Goal: Transaction & Acquisition: Purchase product/service

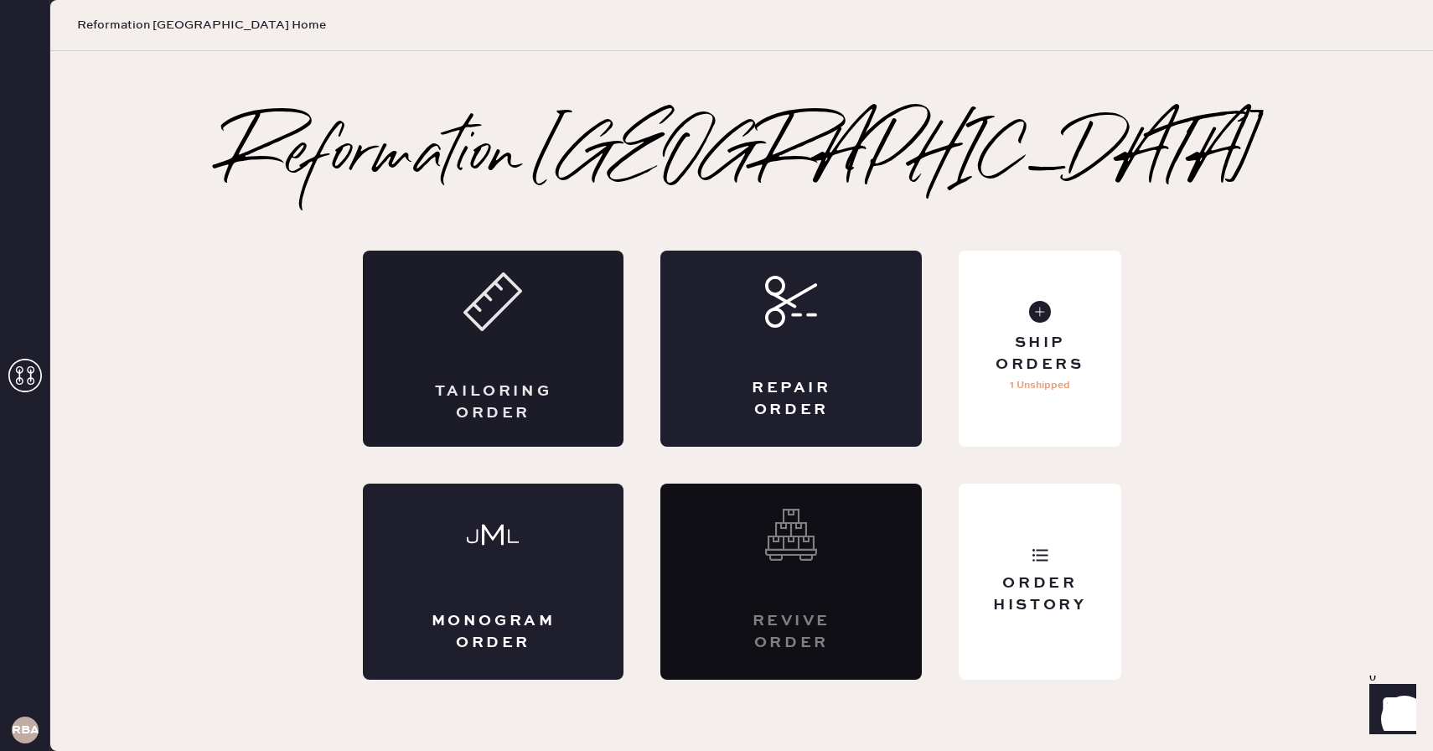
click at [502, 325] on icon at bounding box center [492, 301] width 59 height 59
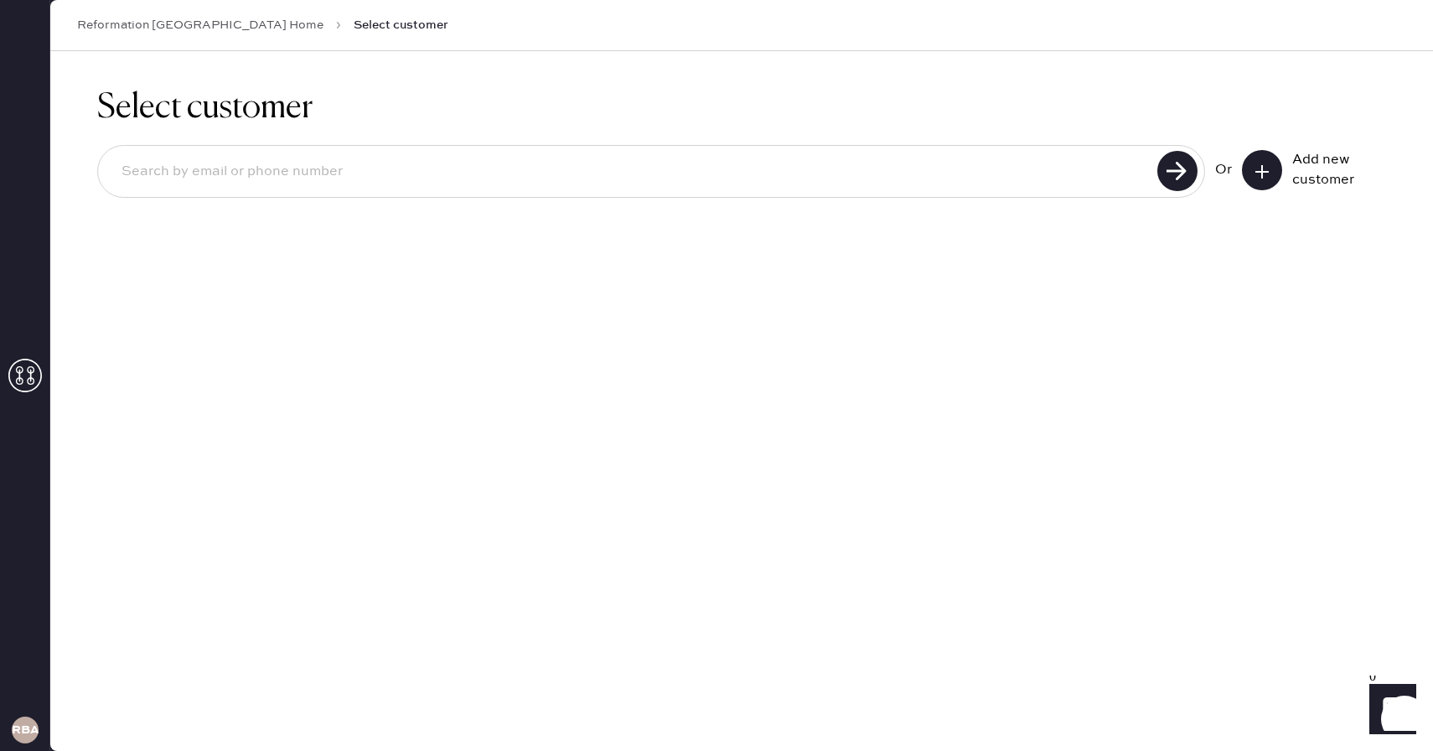
click at [1253, 160] on button at bounding box center [1262, 170] width 40 height 40
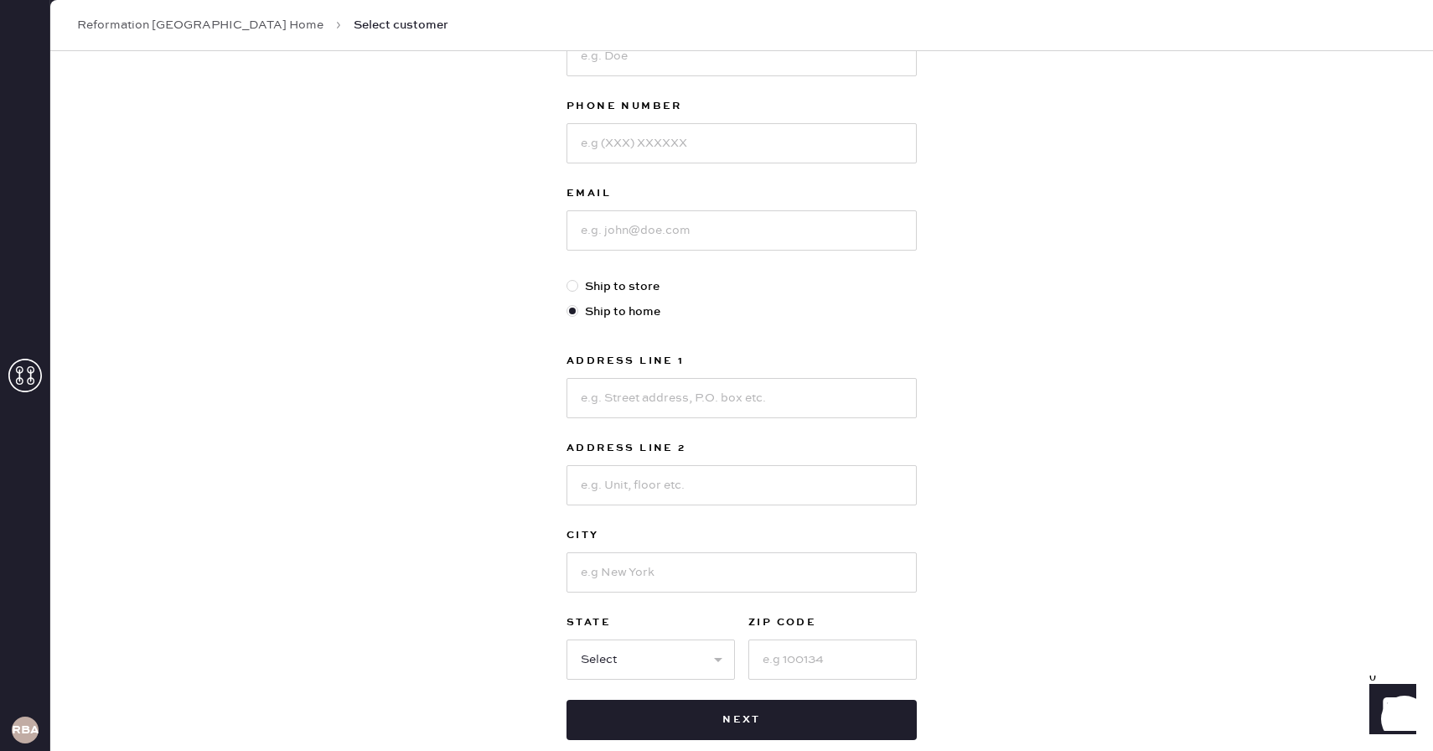
scroll to position [245, 0]
click at [664, 242] on input at bounding box center [741, 229] width 350 height 40
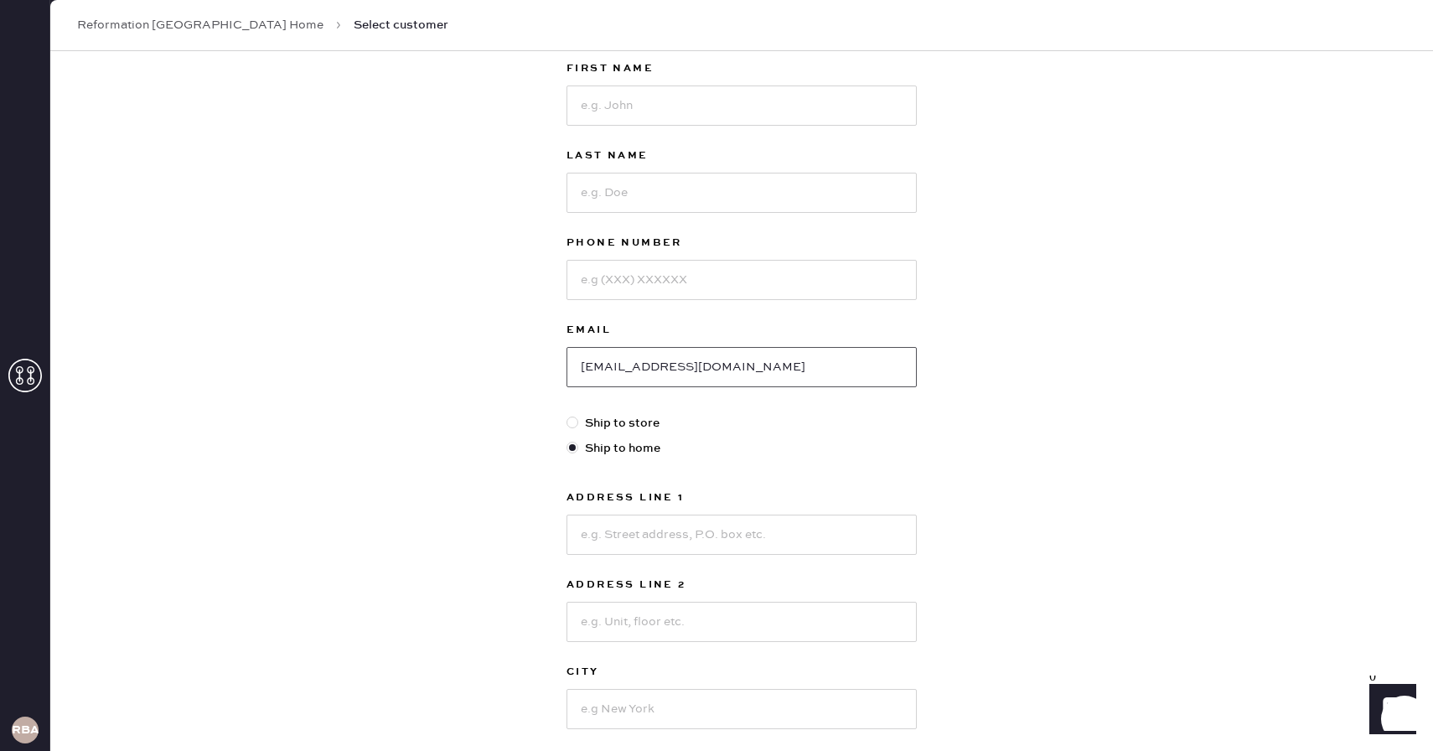
scroll to position [78, 0]
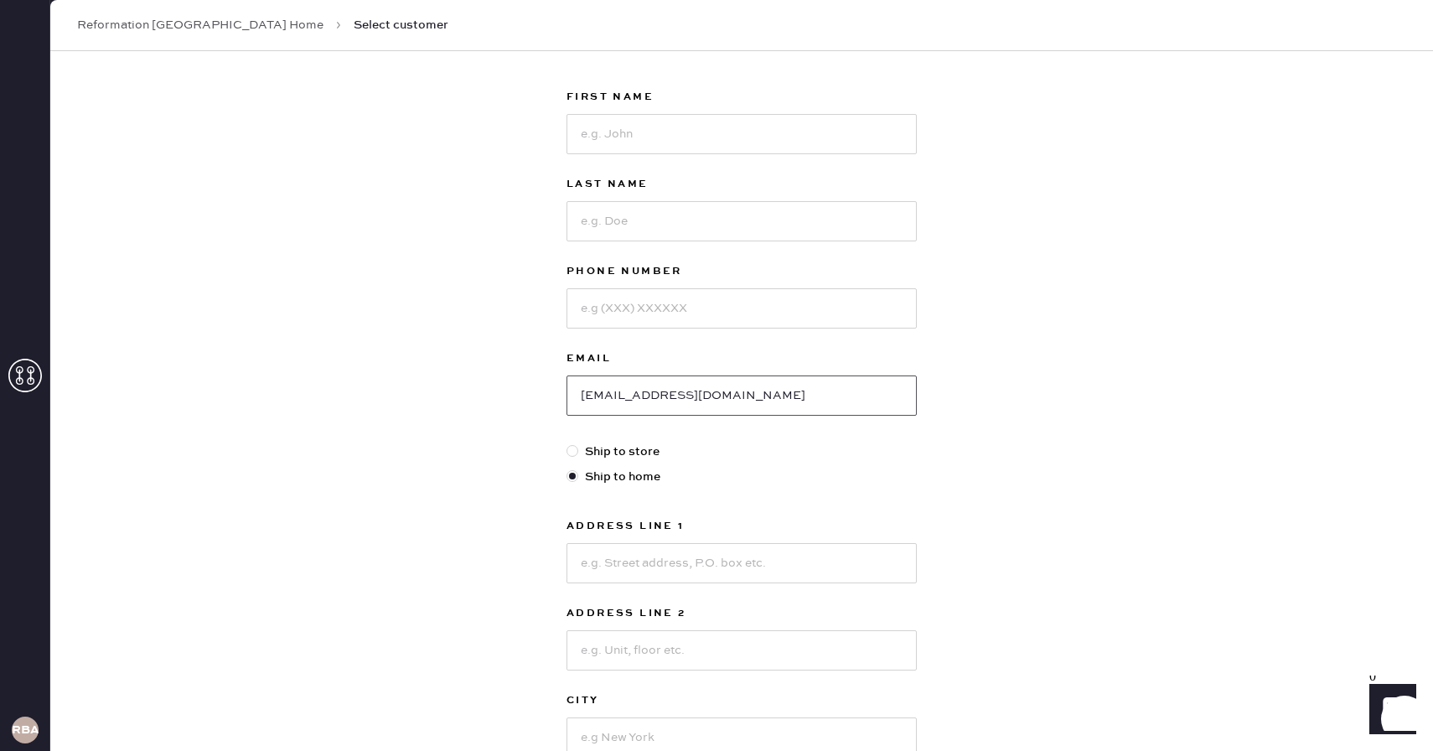
type input "[EMAIL_ADDRESS][DOMAIN_NAME]"
click at [615, 122] on input at bounding box center [741, 134] width 350 height 40
type input "[PERSON_NAME]"
click at [609, 230] on input at bounding box center [741, 221] width 350 height 40
type input "yun"
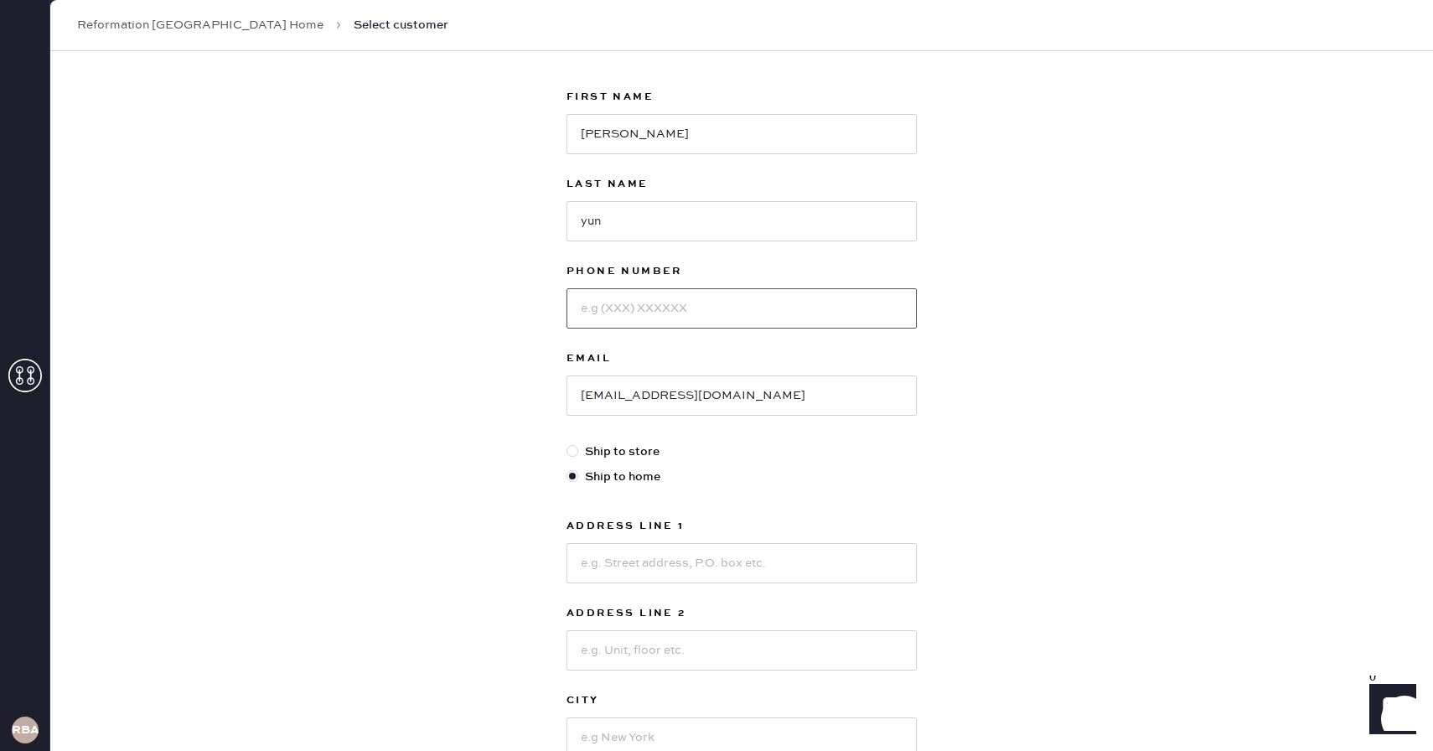
click at [599, 312] on input at bounding box center [741, 308] width 350 height 40
type input "7818004247"
click at [953, 395] on div "New customer First Name [PERSON_NAME] Last Name yun Phone Number [PHONE_NUMBER]…" at bounding box center [741, 492] width 1382 height 1039
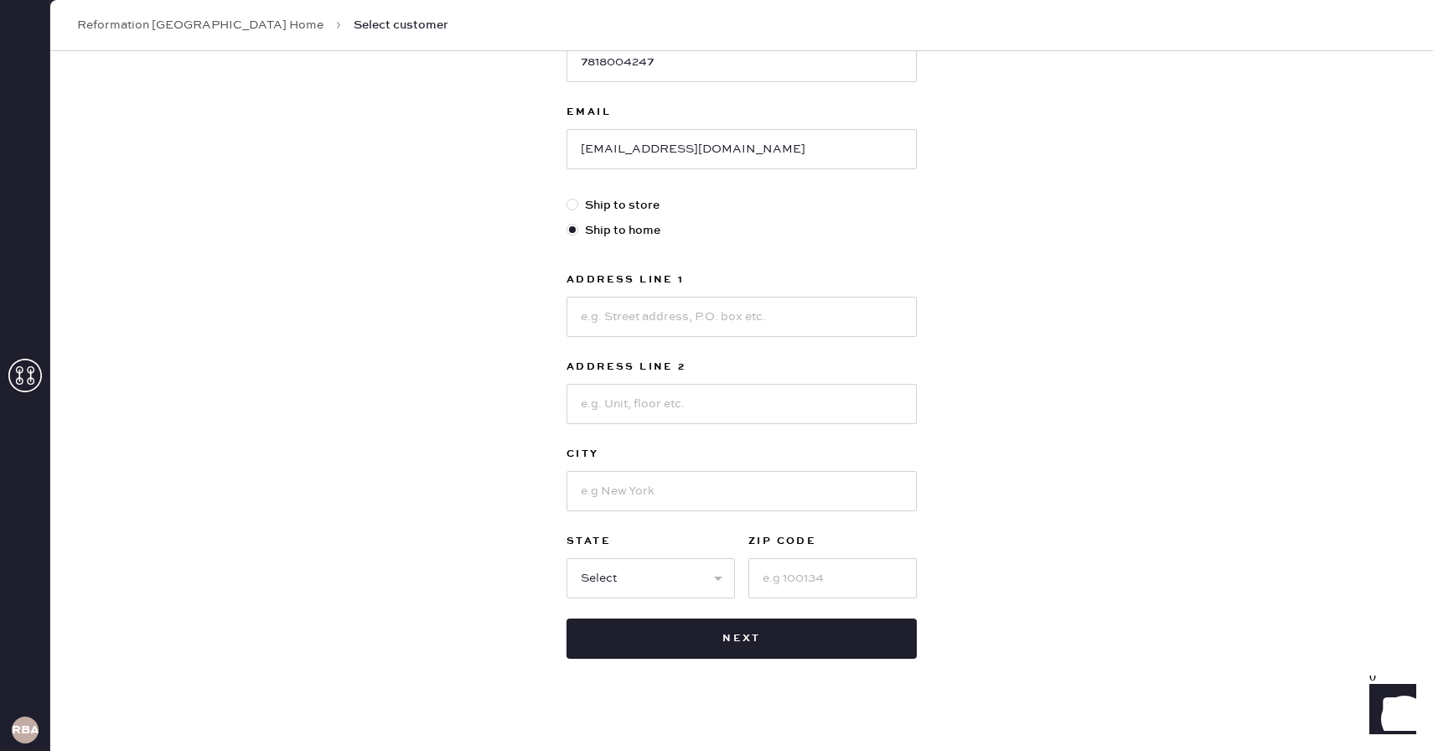
scroll to position [339, 0]
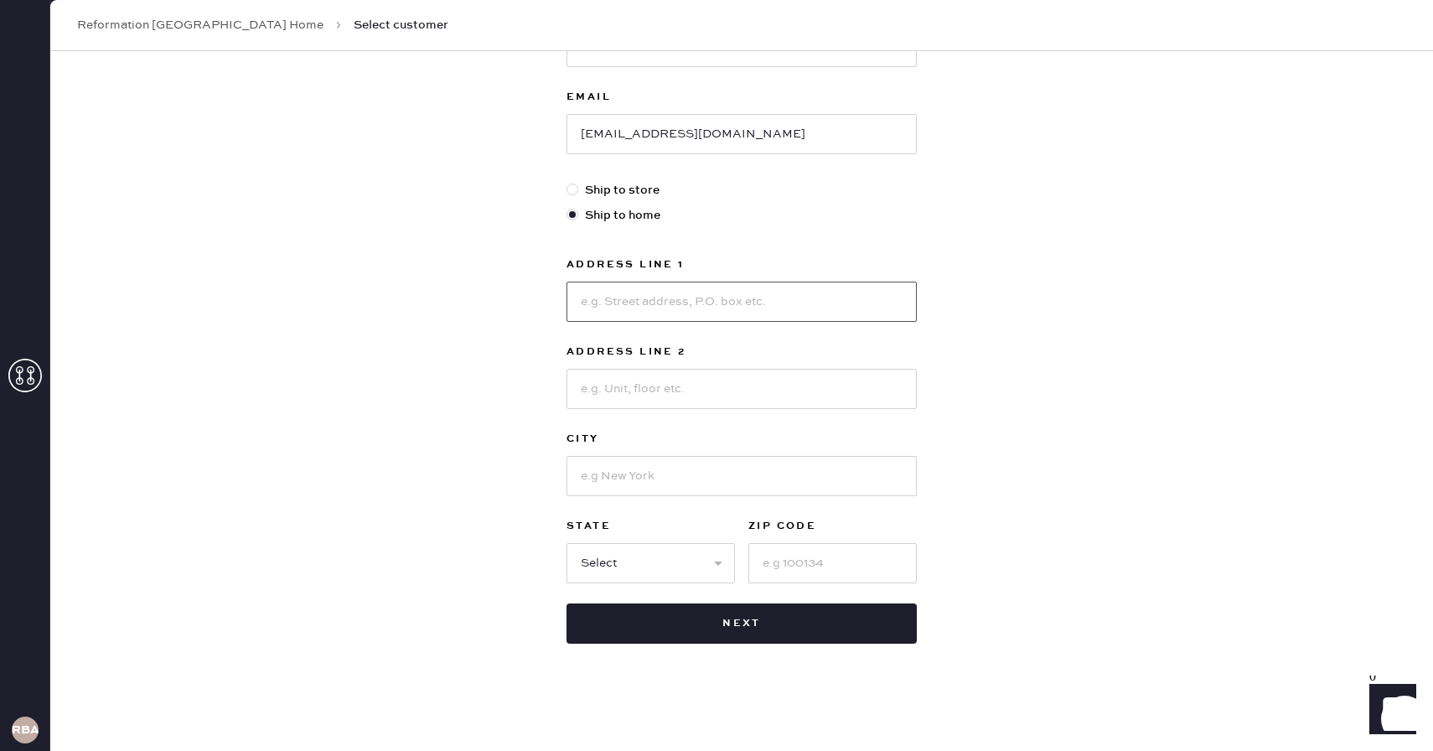
click at [781, 298] on input at bounding box center [741, 302] width 350 height 40
type input "[STREET_ADDRESS][PERSON_NAME]"
click at [762, 398] on input at bounding box center [741, 389] width 350 height 40
click at [610, 478] on input at bounding box center [741, 476] width 350 height 40
type input "[GEOGRAPHIC_DATA]"
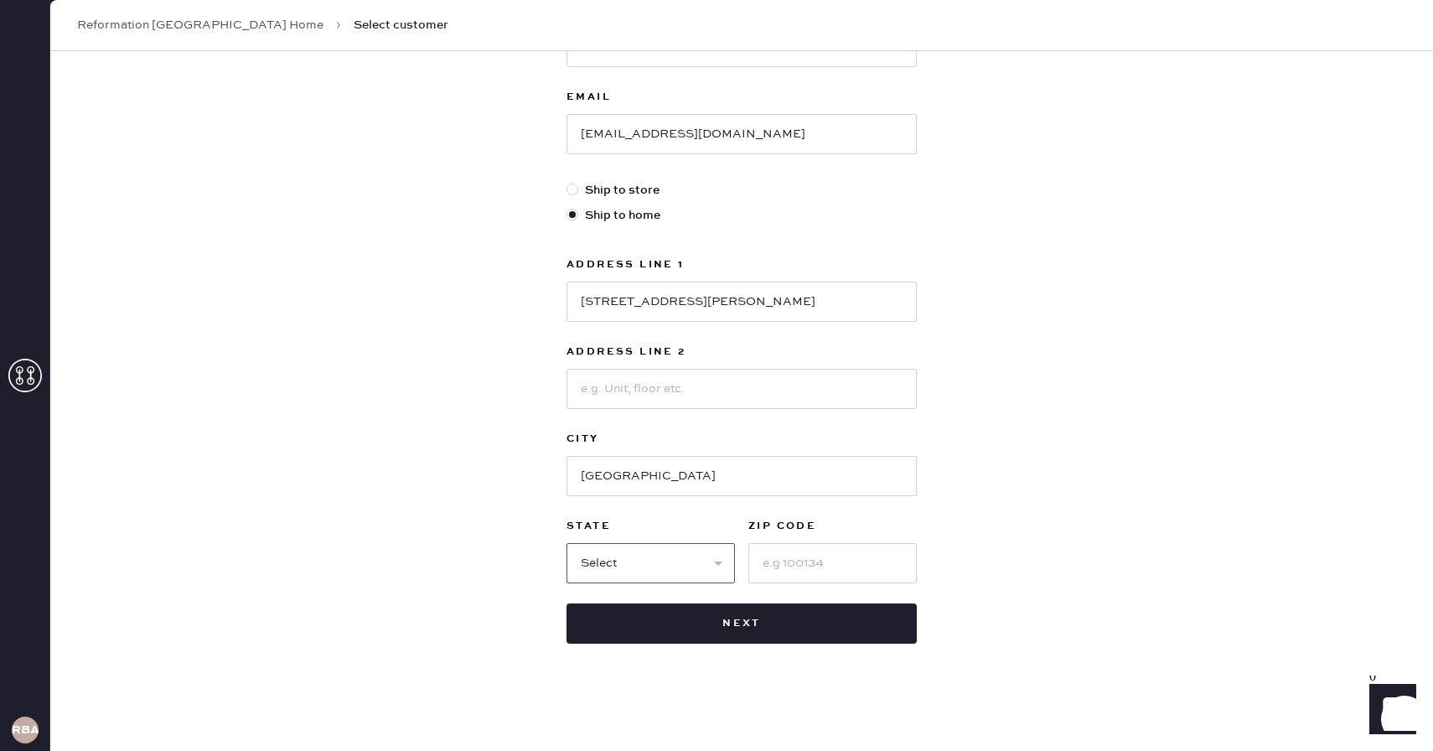
click at [599, 565] on select "Select AK AL AR AZ CA CO CT [GEOGRAPHIC_DATA] DE FL [GEOGRAPHIC_DATA] HI [GEOGR…" at bounding box center [650, 563] width 168 height 40
select select "PA"
click at [566, 543] on select "Select AK AL AR AZ CA CO CT [GEOGRAPHIC_DATA] DE FL [GEOGRAPHIC_DATA] HI [GEOGR…" at bounding box center [650, 563] width 168 height 40
click at [782, 561] on input at bounding box center [832, 563] width 168 height 40
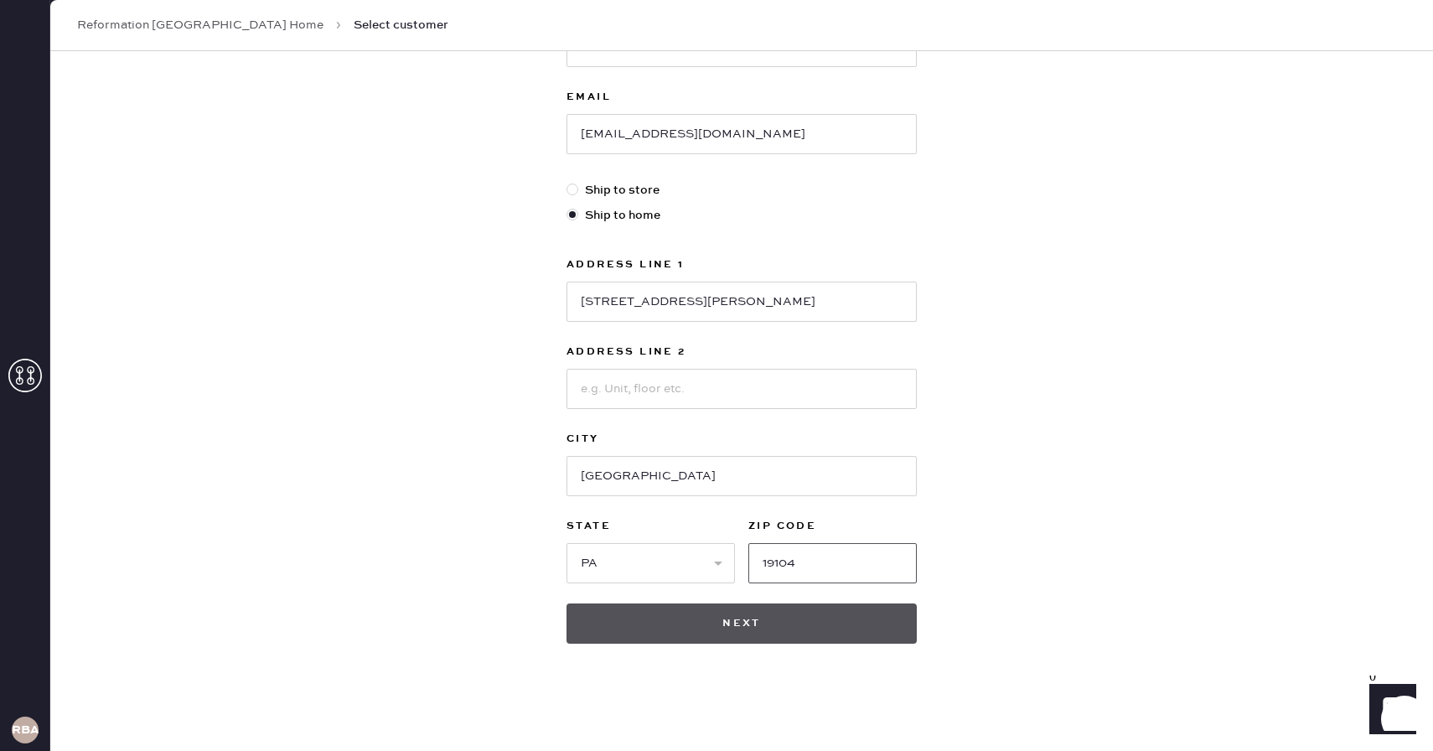
type input "19104"
click at [860, 633] on button "Next" at bounding box center [741, 623] width 350 height 40
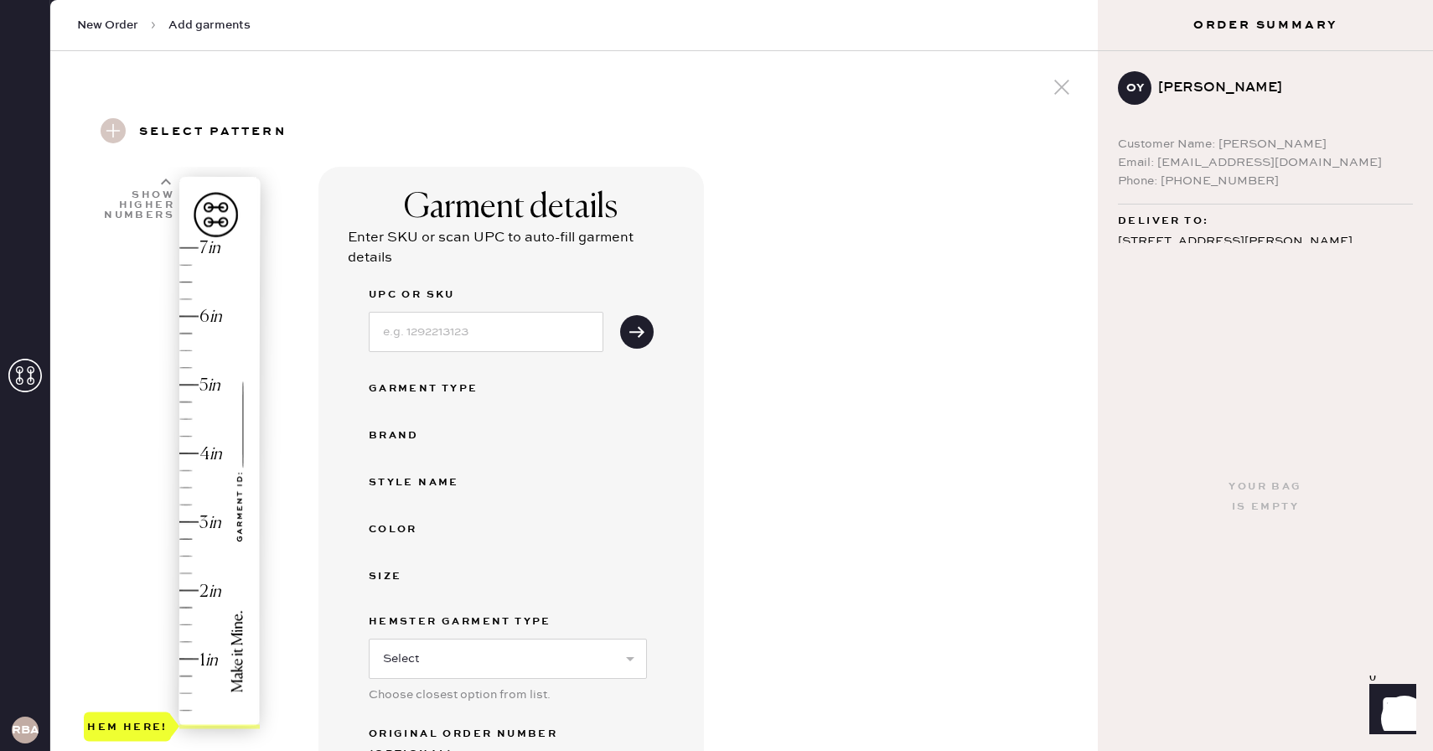
click at [860, 633] on div "Garment details Enter SKU or scan UPC to auto-fill garment details UPC or SKU G…" at bounding box center [701, 602] width 766 height 870
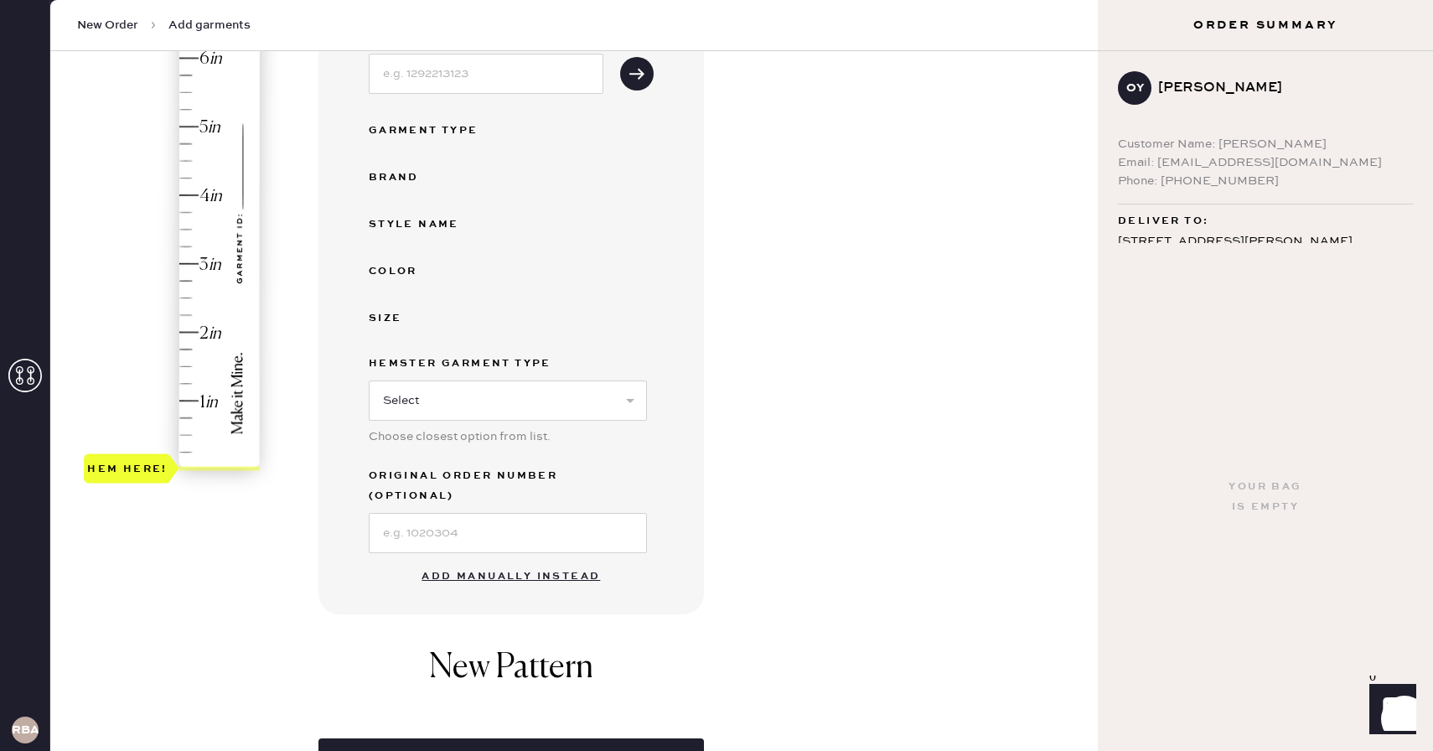
scroll to position [264, 0]
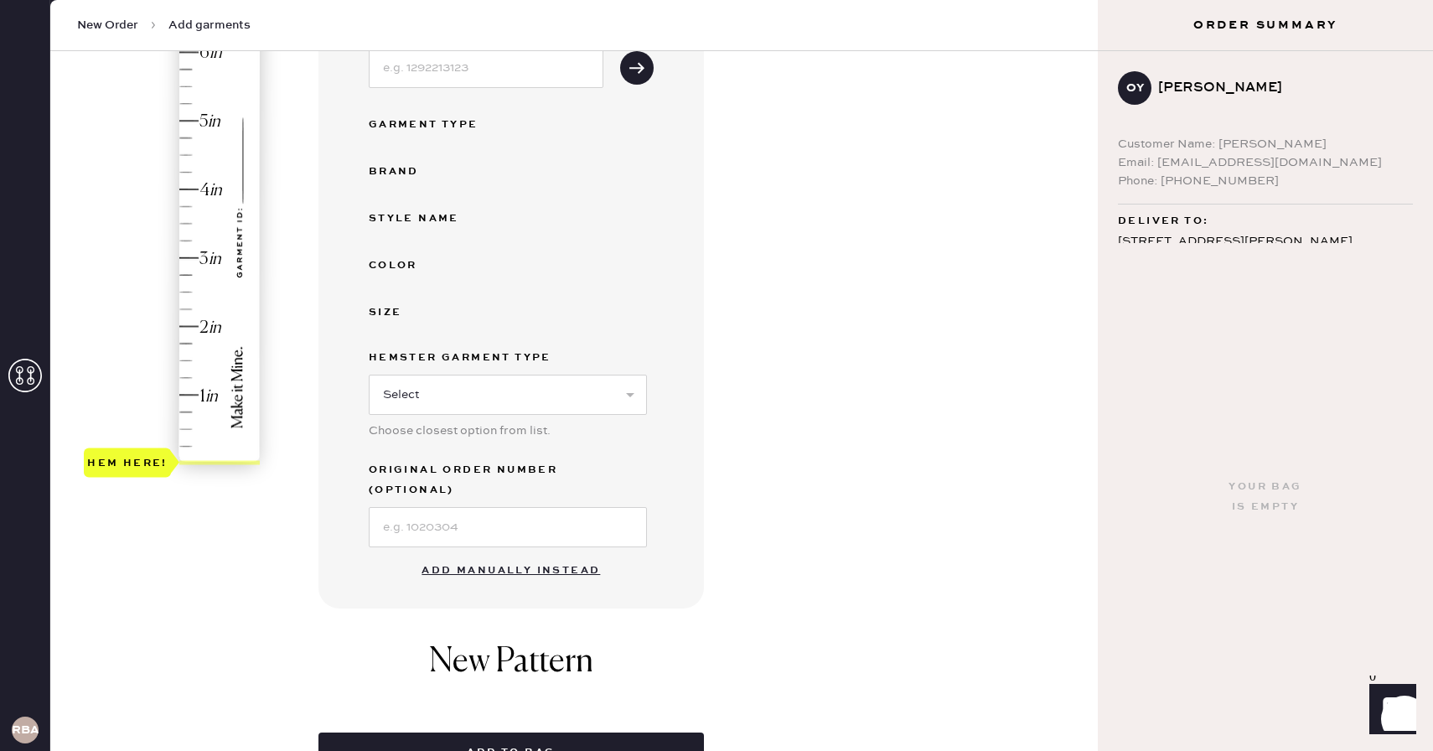
click at [468, 554] on button "Add manually instead" at bounding box center [510, 571] width 199 height 34
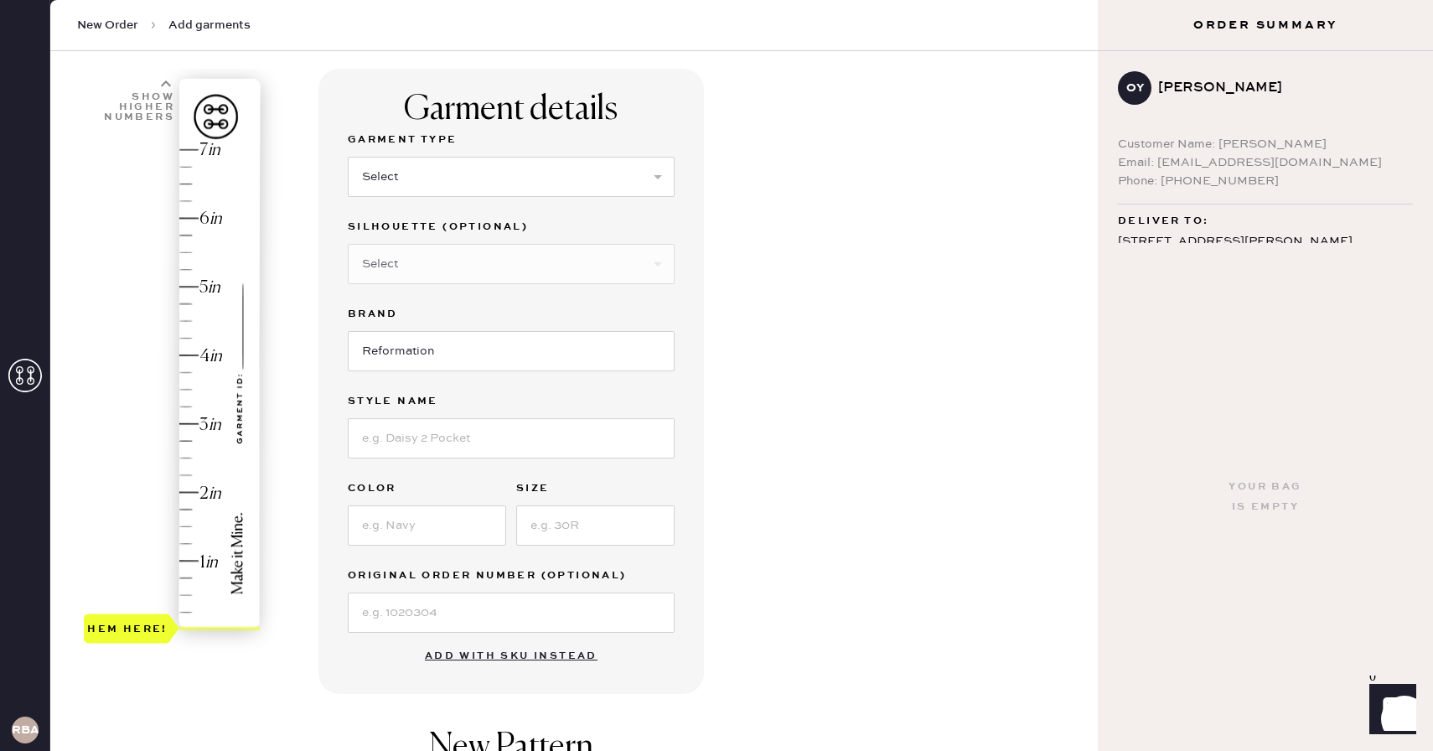
scroll to position [96, 0]
drag, startPoint x: 128, startPoint y: 629, endPoint x: 132, endPoint y: 462, distance: 167.6
click at [132, 462] on div "Hem here!" at bounding box center [127, 459] width 80 height 20
click at [400, 184] on select "Select Basic Skirt Jeans Leggings Pants Shorts Basic Sleeved Dress Basic Sleeve…" at bounding box center [511, 178] width 327 height 40
select select "2"
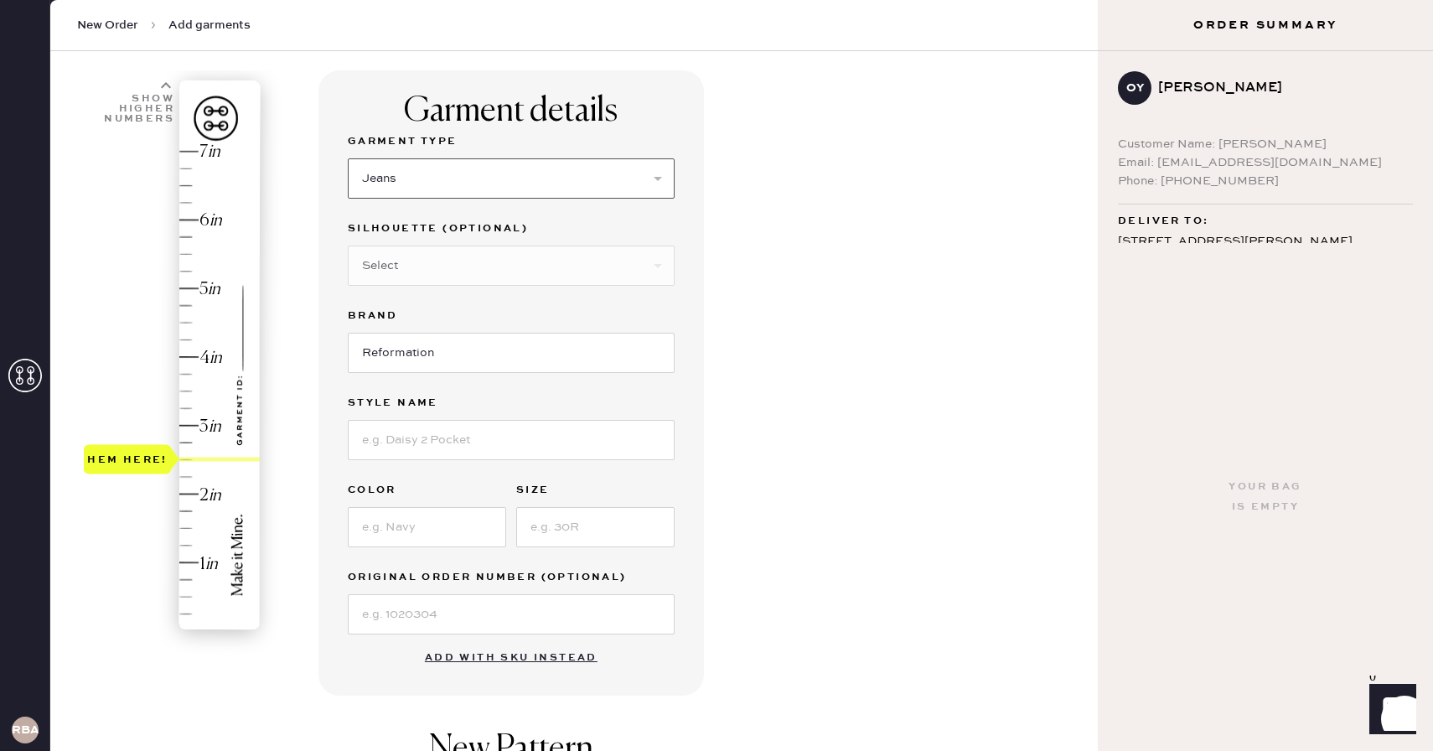
click at [348, 158] on select "Select Basic Skirt Jeans Leggings Pants Shorts Basic Sleeved Dress Basic Sleeve…" at bounding box center [511, 178] width 327 height 40
type input "2.5"
drag, startPoint x: 114, startPoint y: 627, endPoint x: 114, endPoint y: 461, distance: 165.9
click at [114, 461] on div "Hem here!" at bounding box center [127, 459] width 80 height 20
click at [368, 277] on select "Select Shorts Cropped Flare Boot Cut Straight Skinny Other" at bounding box center [511, 265] width 327 height 40
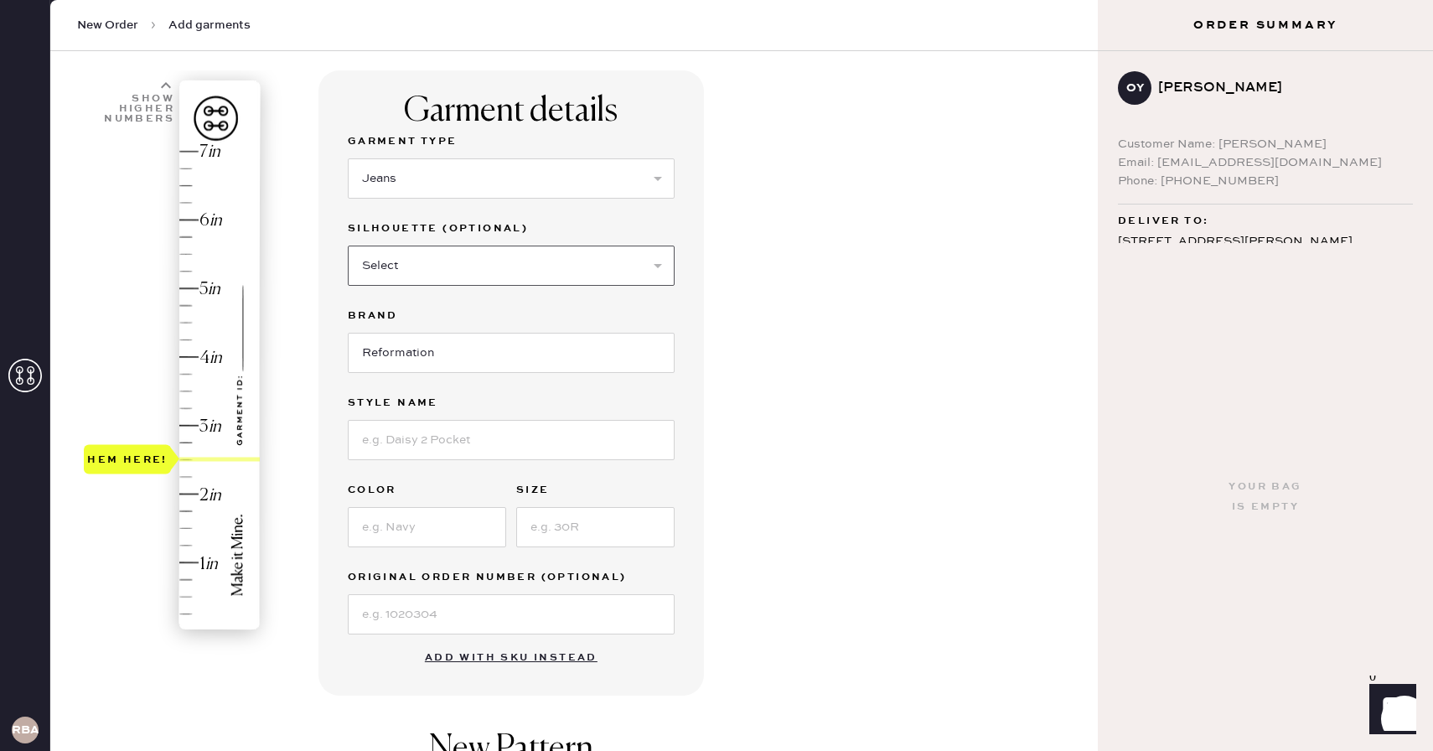
select select "5"
click at [348, 245] on select "Select Shorts Cropped Flare Boot Cut Straight Skinny Other" at bounding box center [511, 265] width 327 height 40
click at [478, 435] on input at bounding box center [511, 440] width 327 height 40
type input "[PERSON_NAME]"
click at [434, 535] on input at bounding box center [427, 527] width 158 height 40
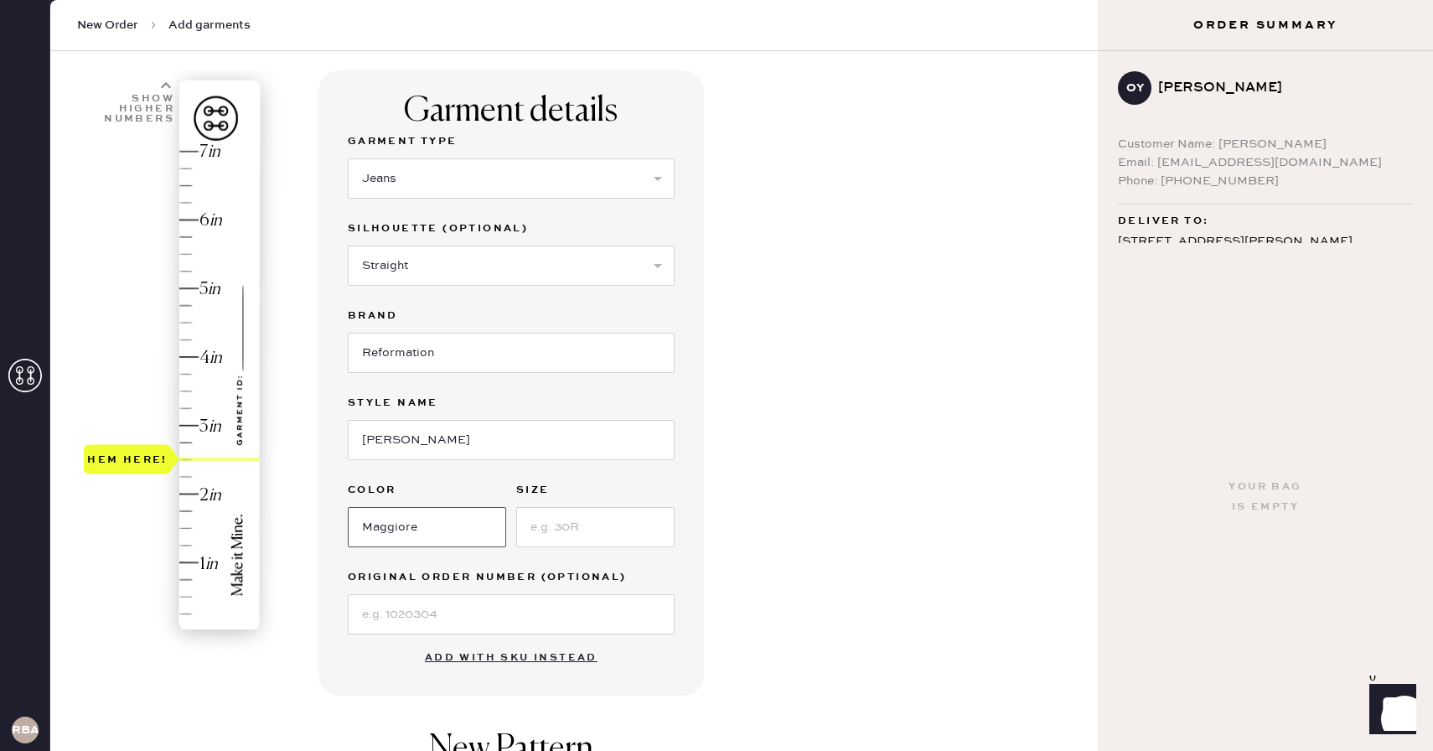
type input "Maggiore"
click at [576, 538] on input at bounding box center [595, 527] width 158 height 40
type input "25"
click at [847, 503] on div "Garment details Garment Type Select Basic Skirt Jeans Leggings Pants Shorts Bas…" at bounding box center [701, 546] width 766 height 952
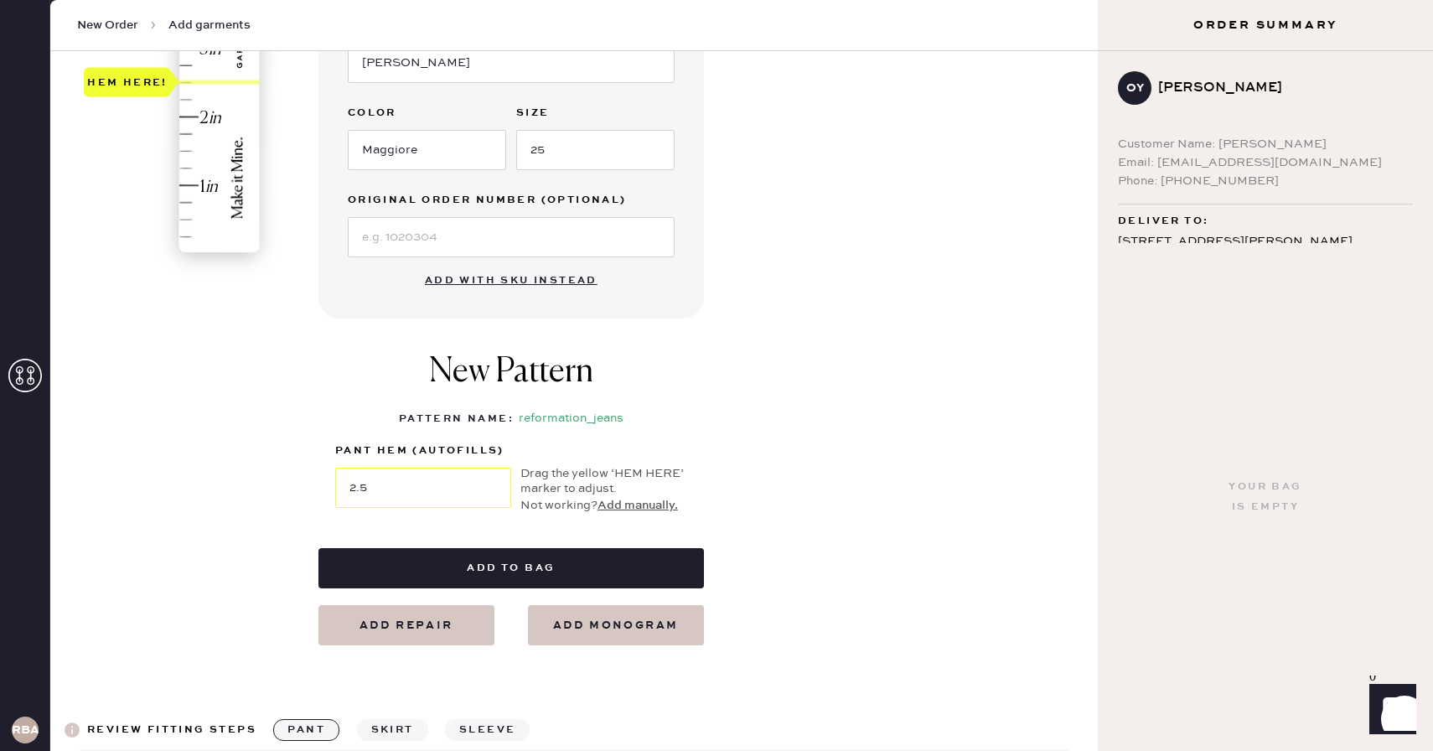
scroll to position [481, 0]
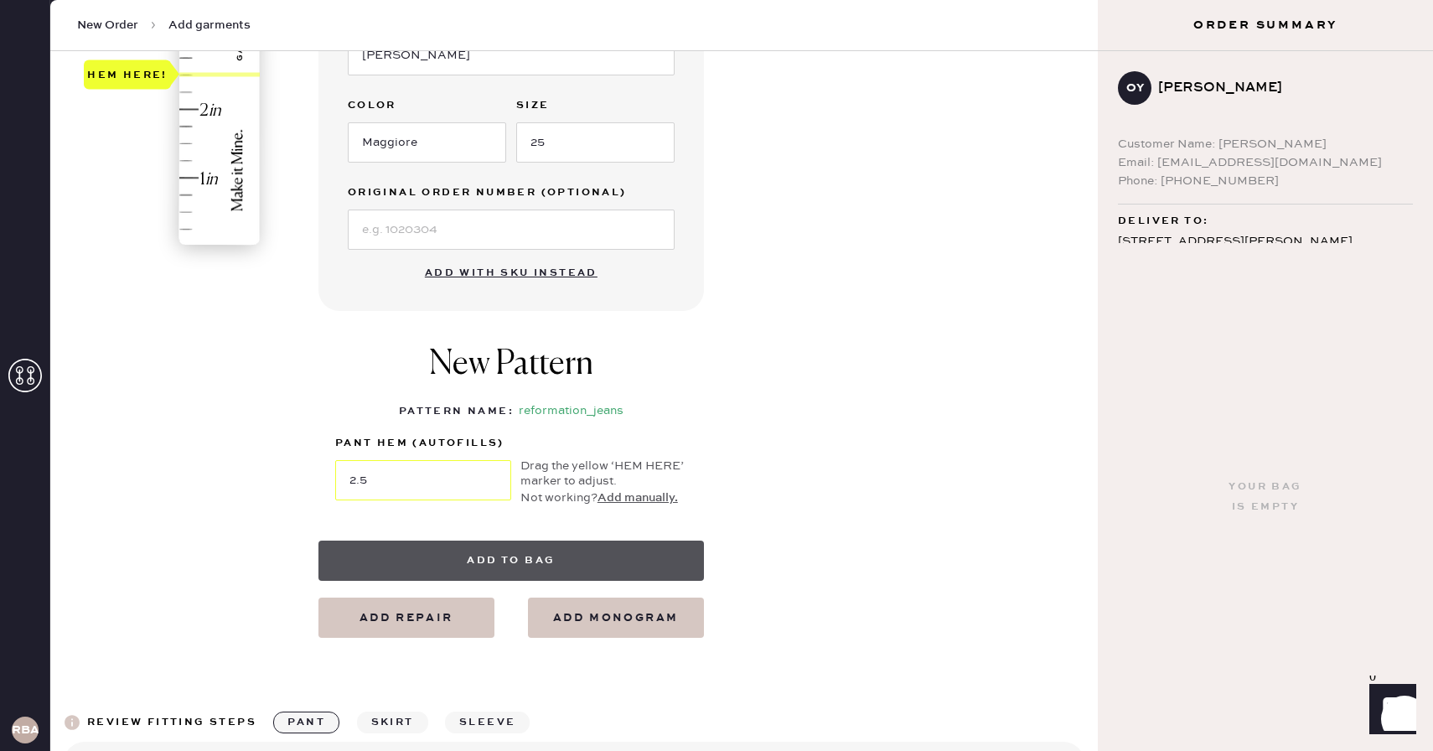
click at [491, 564] on button "Add to bag" at bounding box center [510, 560] width 385 height 40
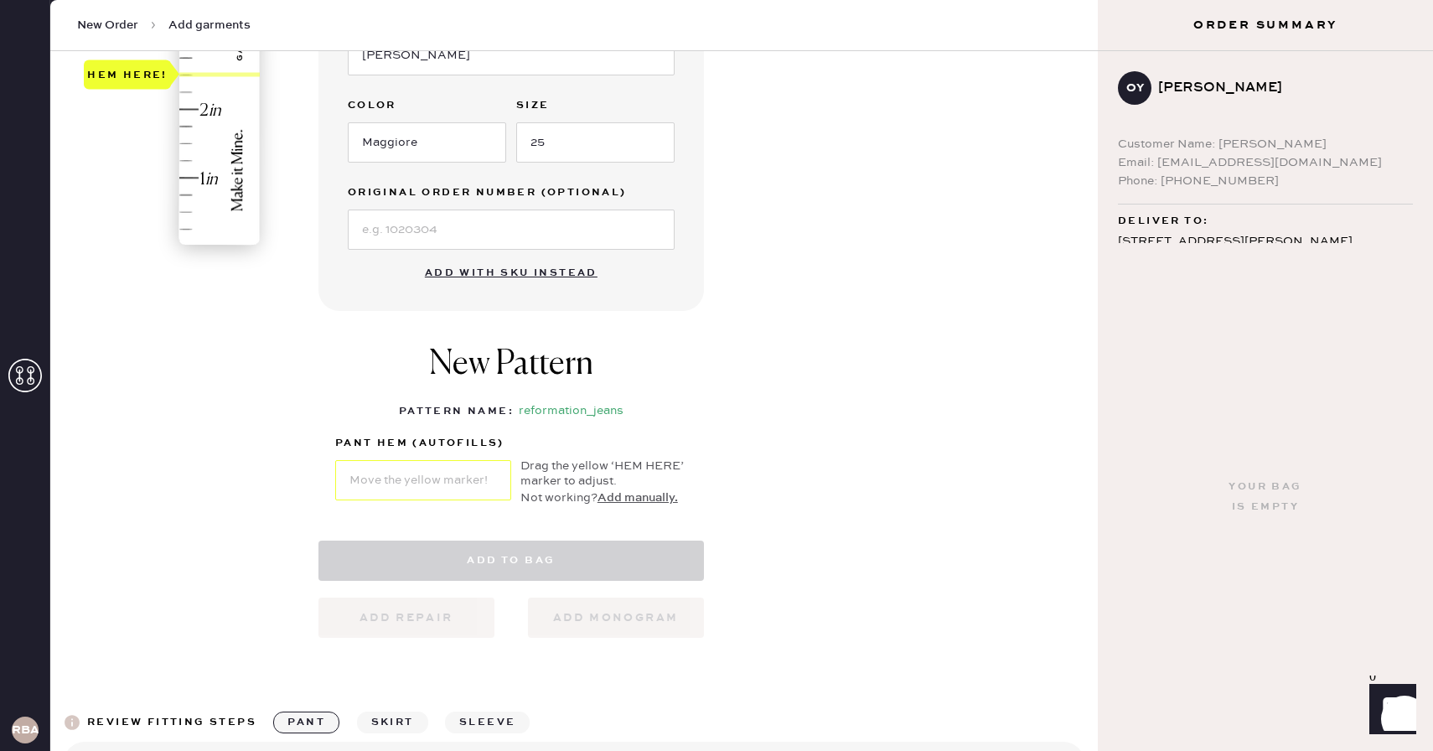
select select "2"
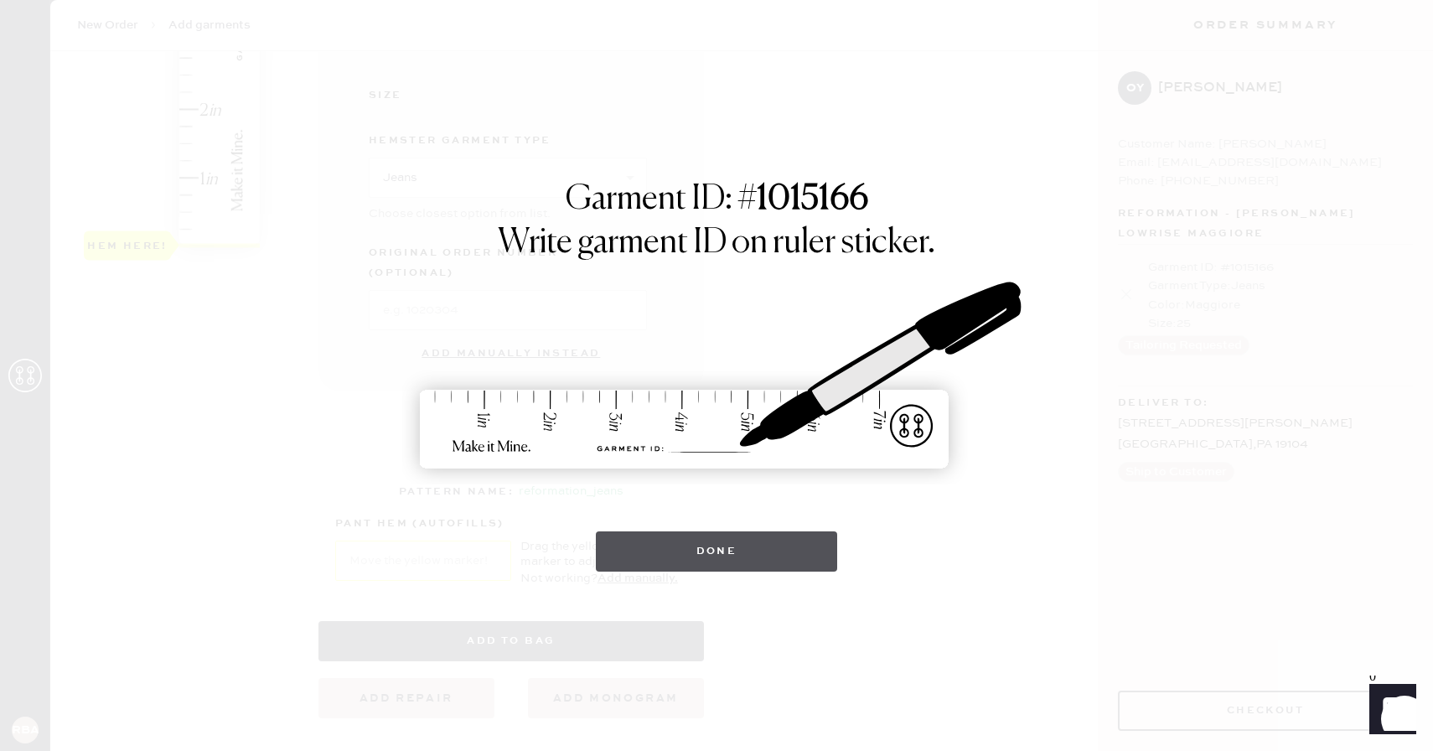
click at [682, 553] on button "Done" at bounding box center [717, 551] width 242 height 40
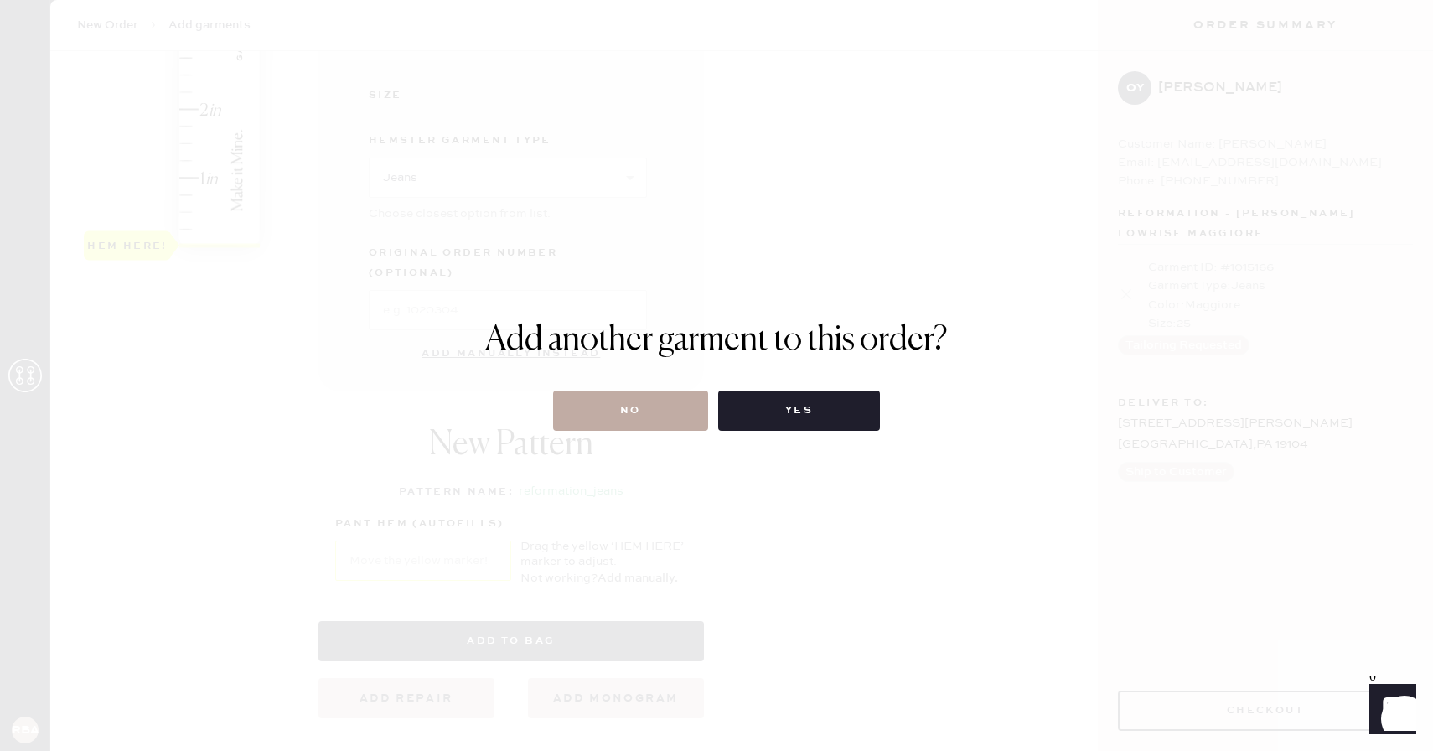
click at [669, 400] on button "No" at bounding box center [630, 410] width 155 height 40
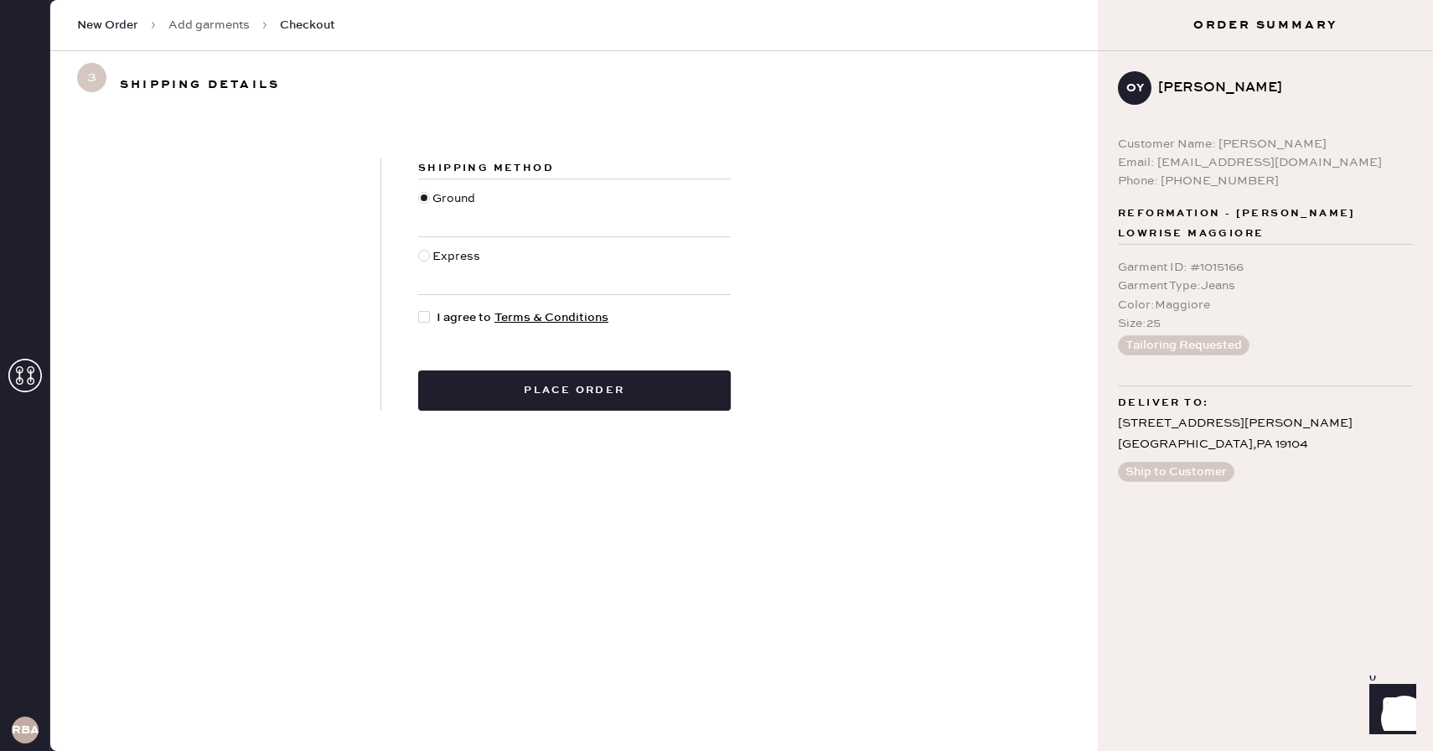
click at [426, 313] on div at bounding box center [424, 317] width 12 height 12
click at [419, 309] on input "I agree to Terms & Conditions" at bounding box center [418, 308] width 1 height 1
checkbox input "true"
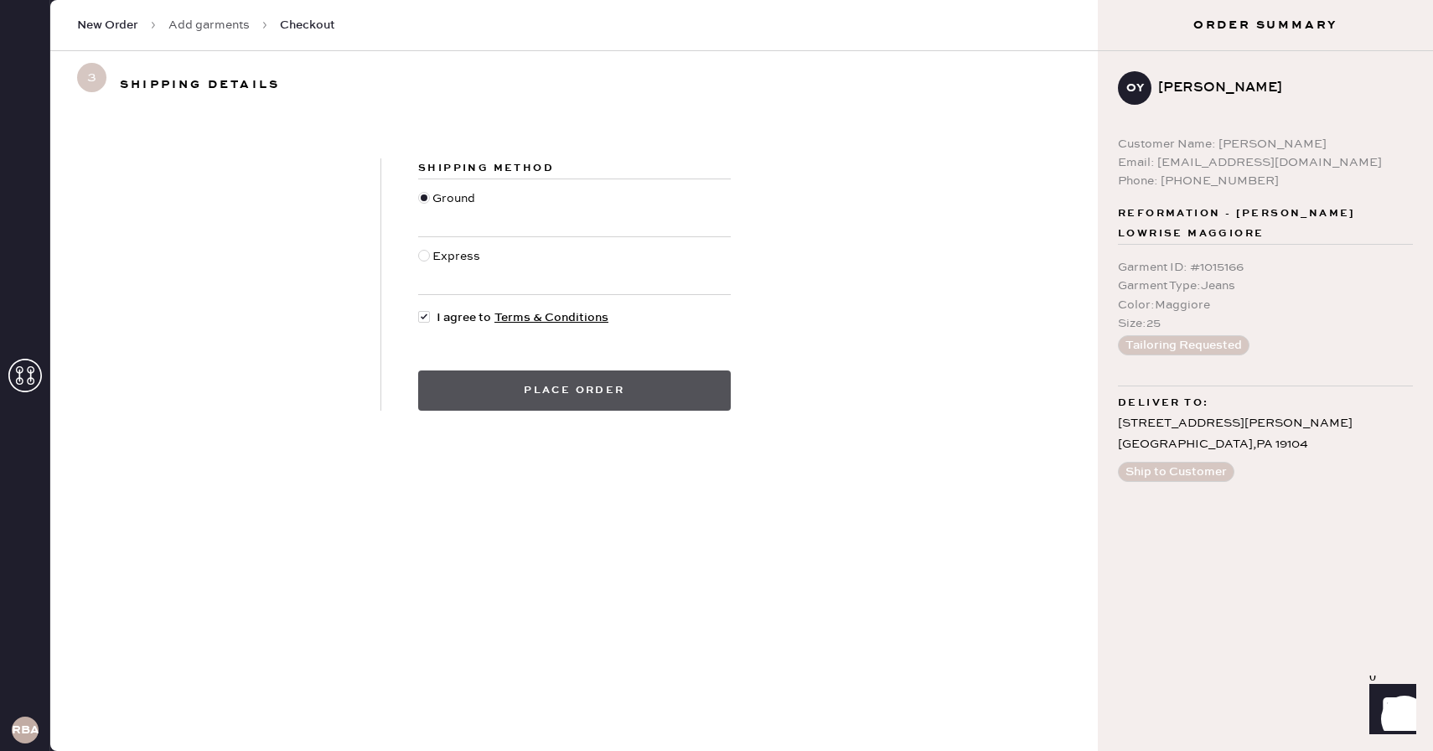
click at [539, 391] on button "Place order" at bounding box center [574, 390] width 313 height 40
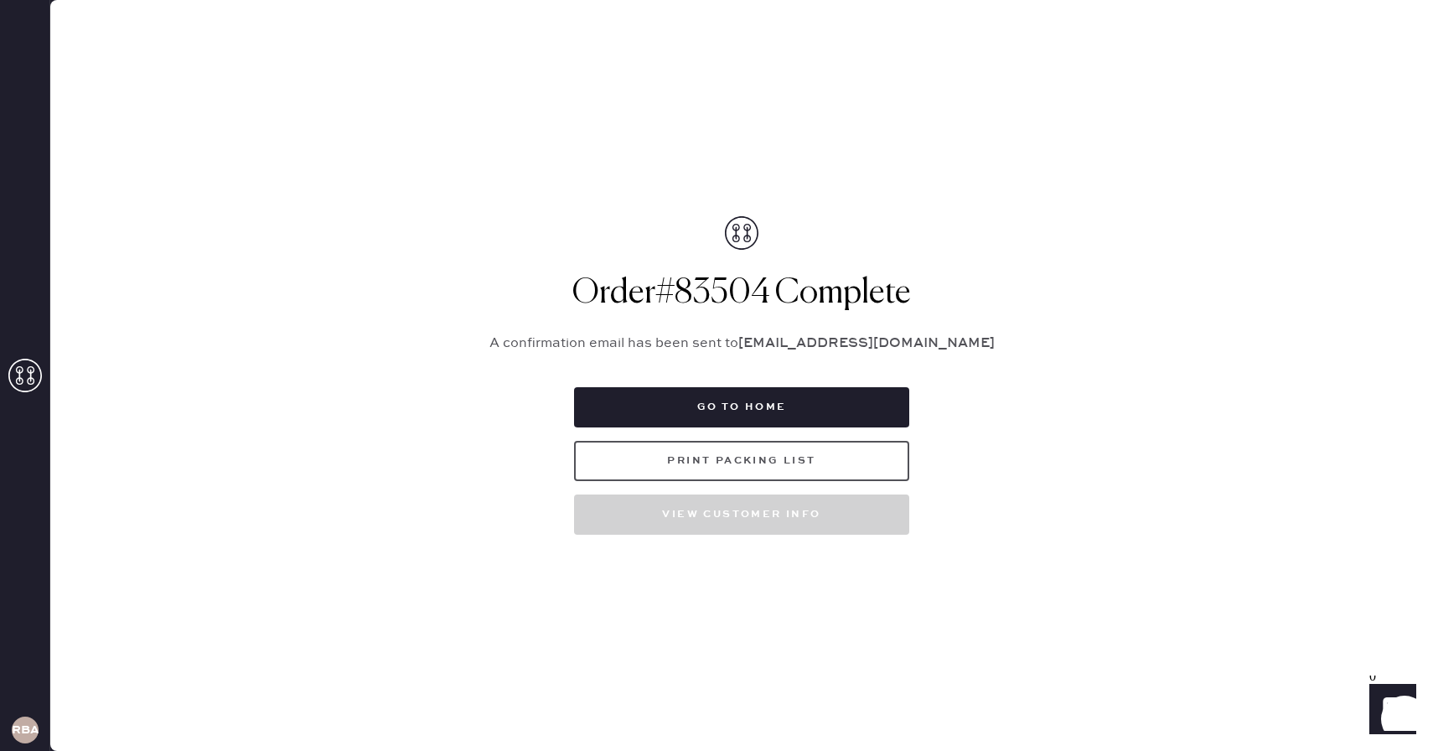
click at [721, 462] on button "Print Packing List" at bounding box center [741, 461] width 335 height 40
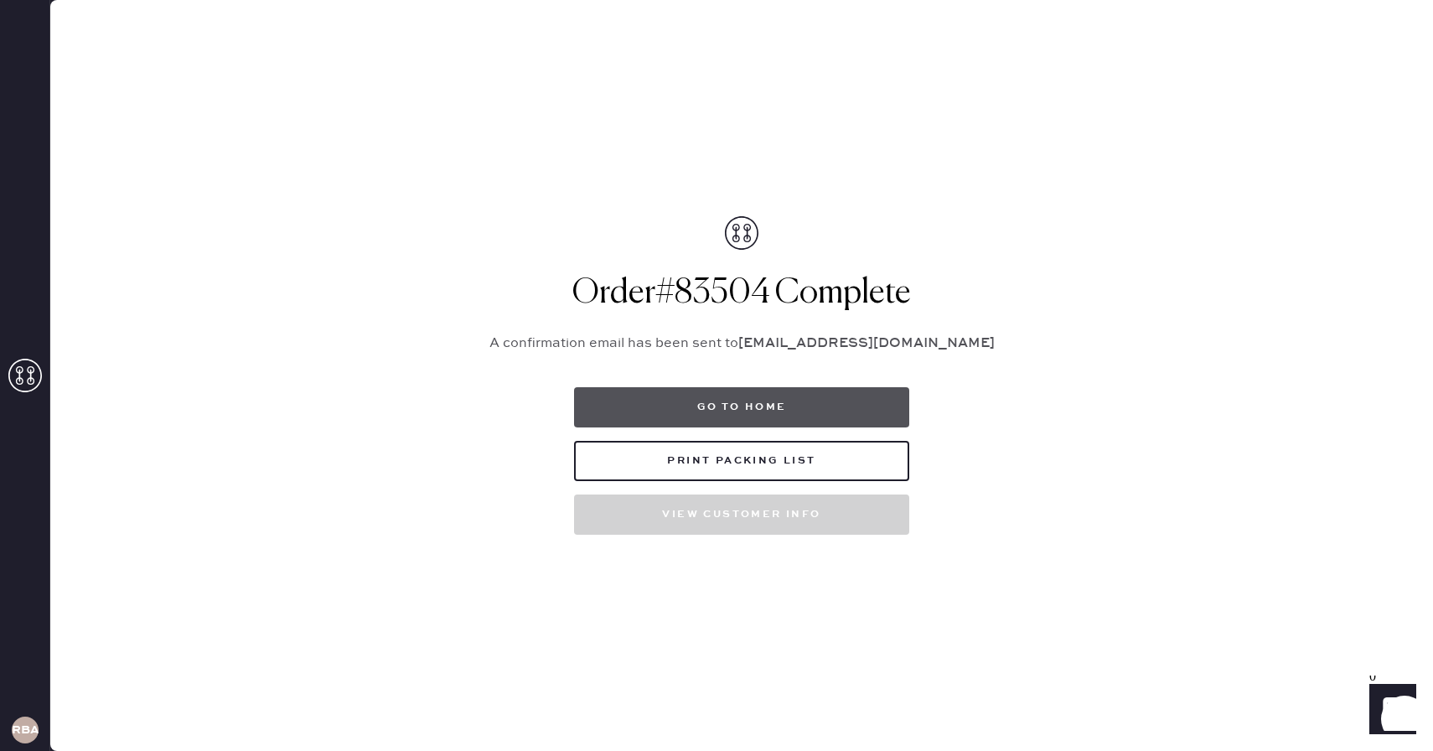
click at [771, 409] on button "Go to home" at bounding box center [741, 407] width 335 height 40
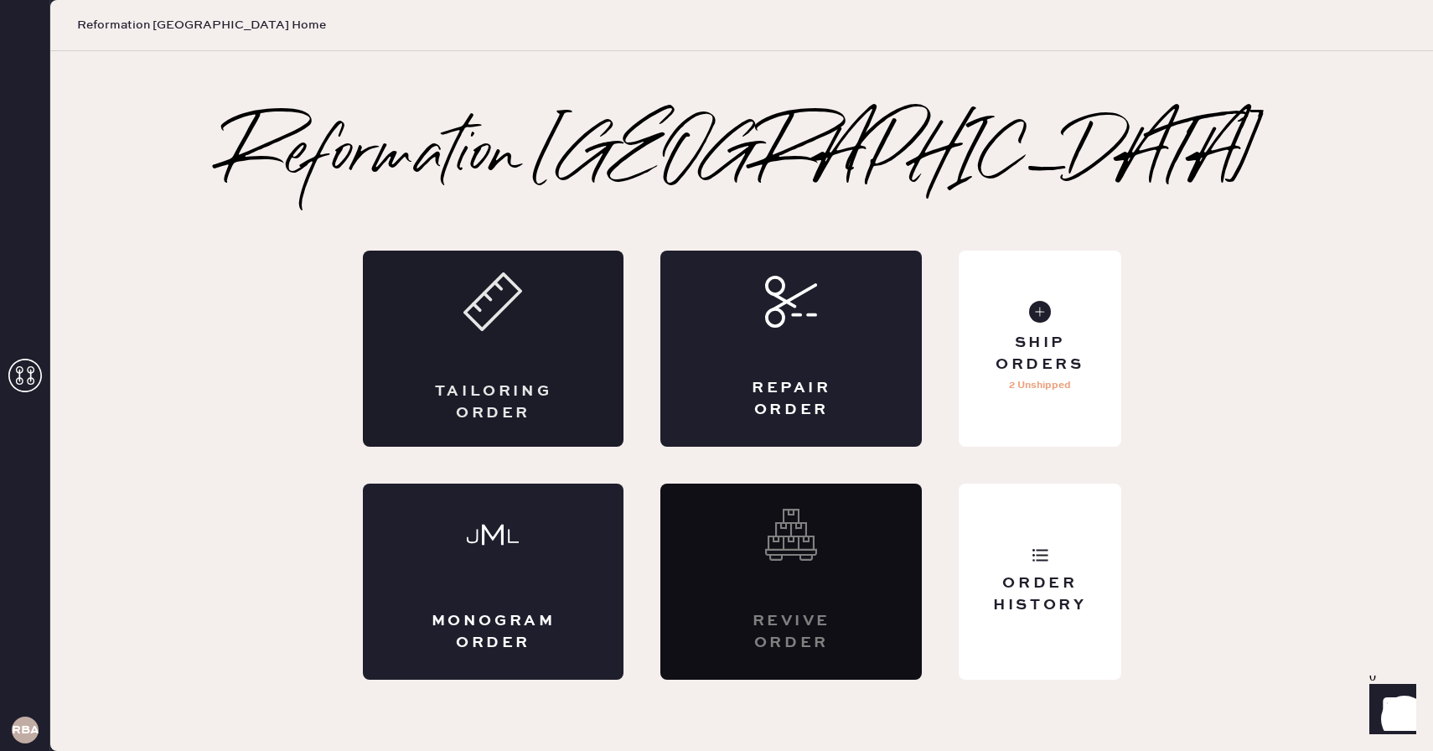
click at [482, 390] on div "Tailoring Order" at bounding box center [493, 402] width 127 height 42
click at [494, 352] on div "Tailoring Order" at bounding box center [493, 349] width 261 height 196
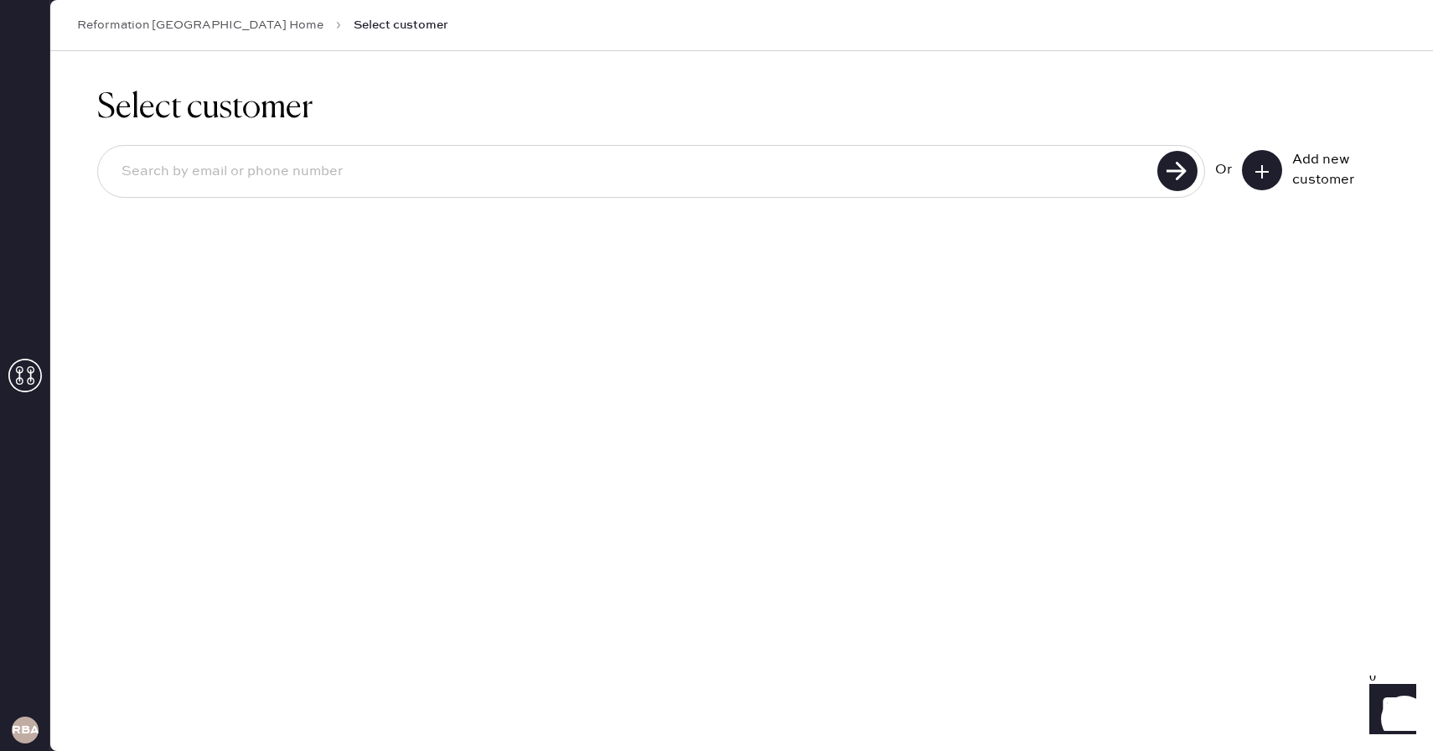
click at [1258, 175] on icon at bounding box center [1261, 171] width 17 height 17
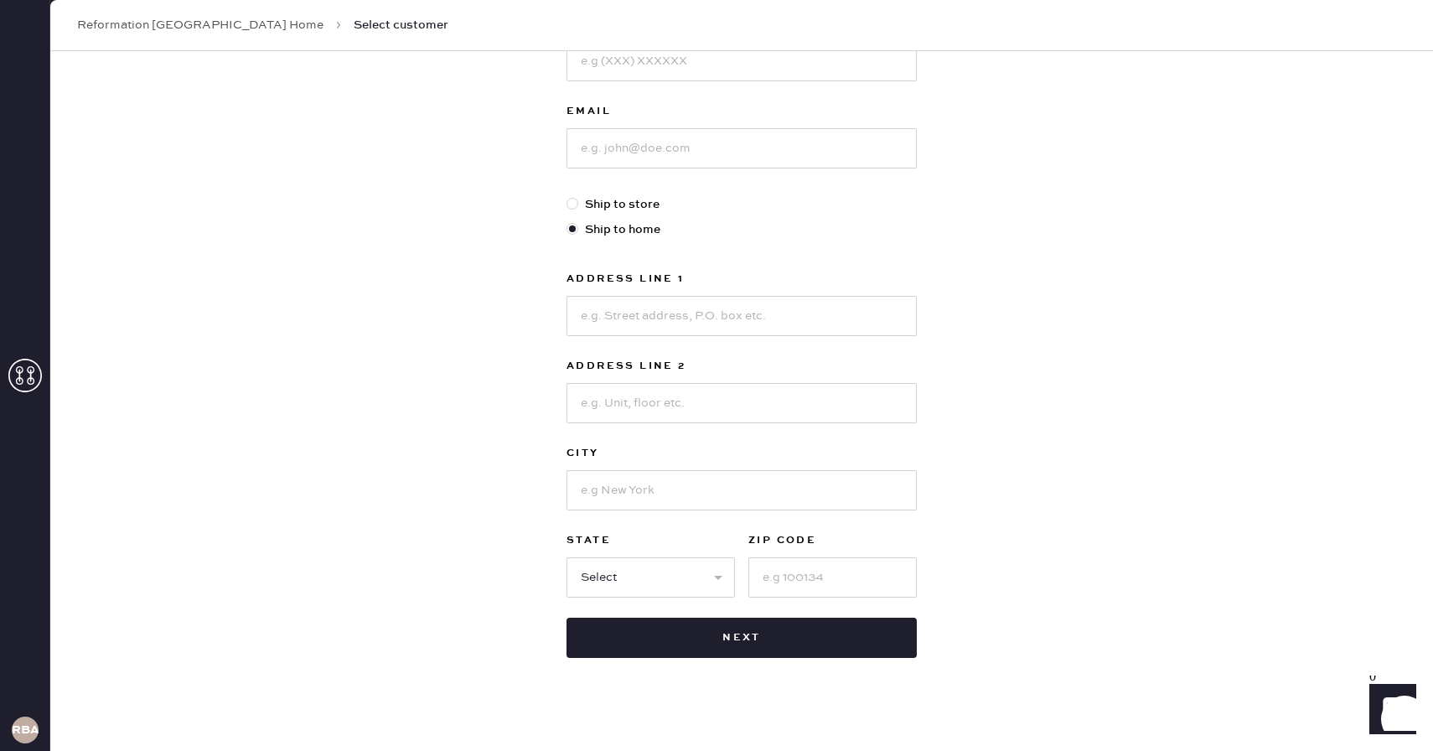
scroll to position [339, 0]
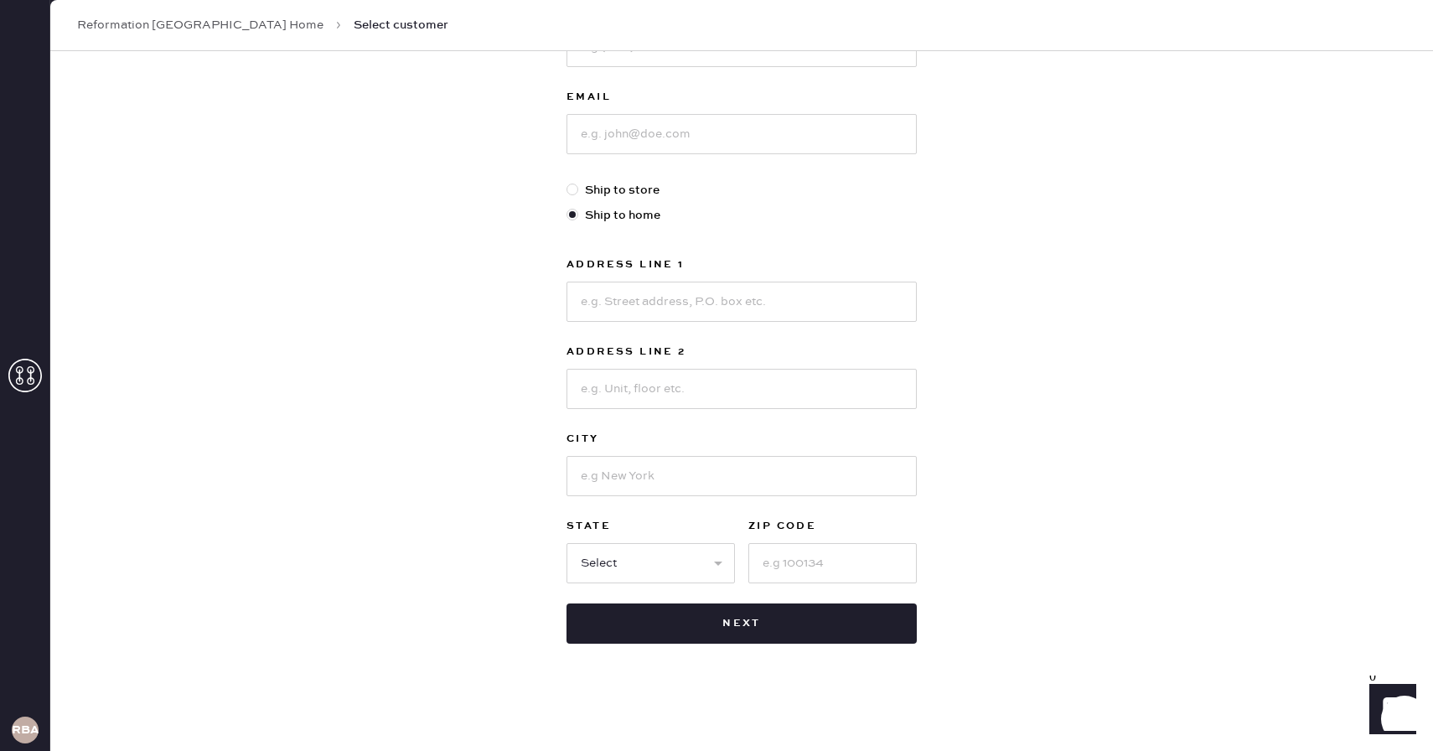
click at [571, 189] on div at bounding box center [572, 189] width 12 height 12
click at [567, 182] on input "Ship to store" at bounding box center [566, 181] width 1 height 1
radio input "true"
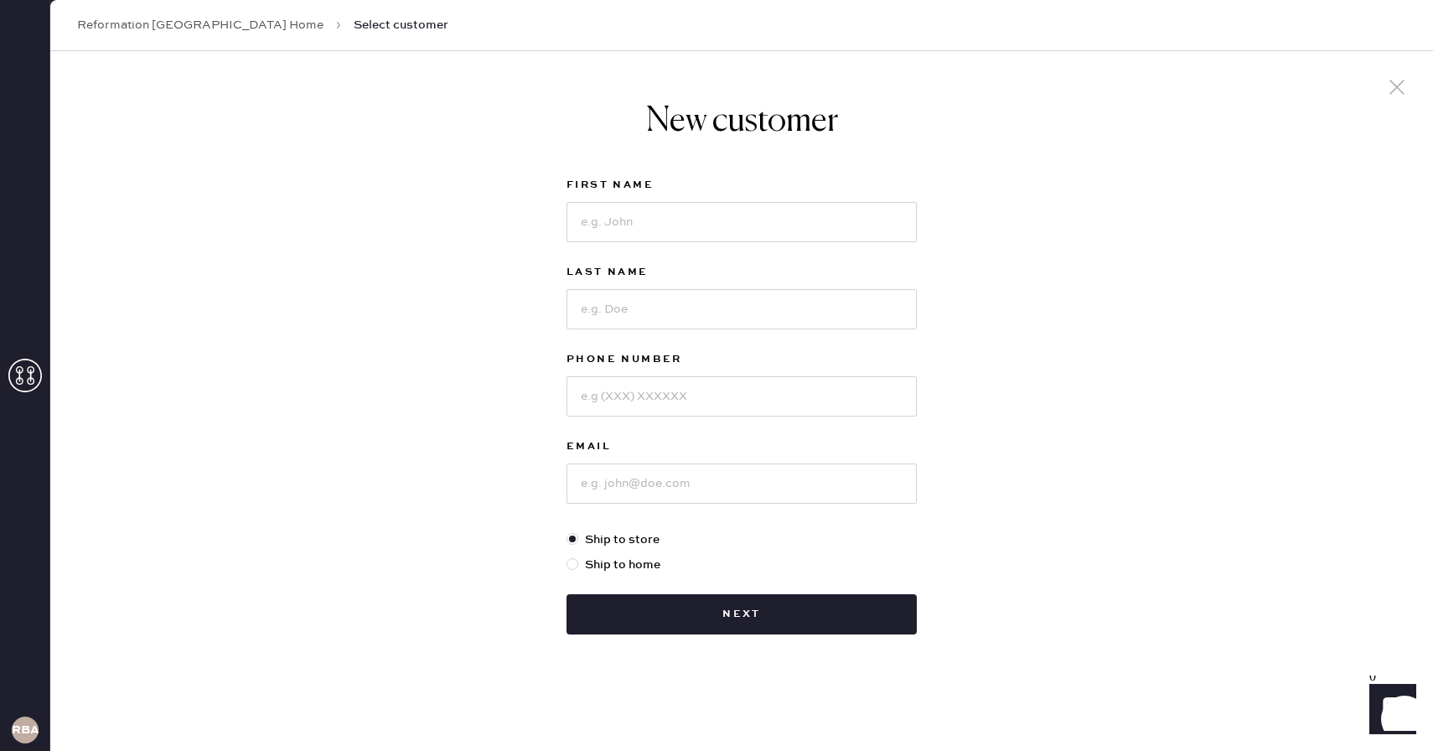
click at [571, 563] on div at bounding box center [572, 564] width 12 height 12
click at [567, 556] on input "Ship to home" at bounding box center [566, 555] width 1 height 1
radio input "true"
